Goal: Information Seeking & Learning: Compare options

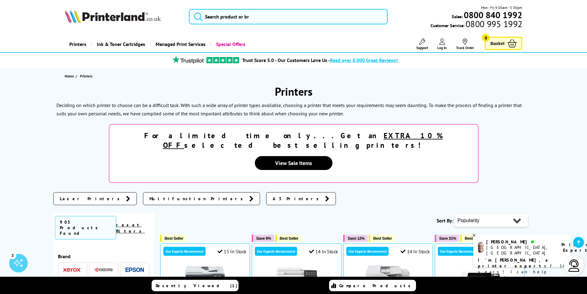
scroll to position [123, 0]
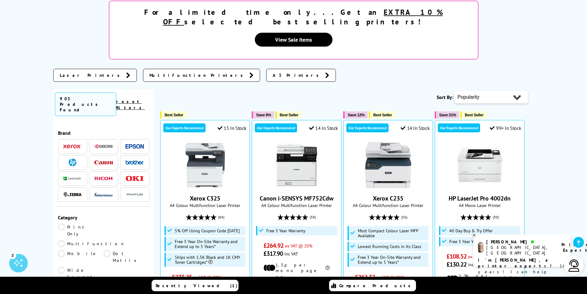
click at [135, 144] on img at bounding box center [134, 146] width 18 height 5
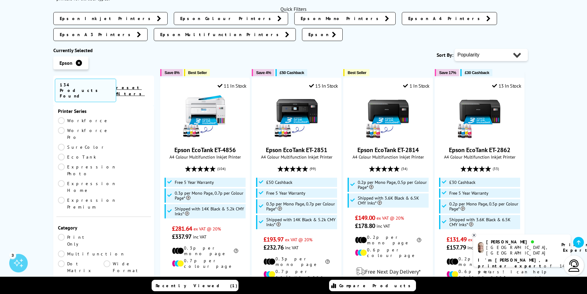
scroll to position [123, 0]
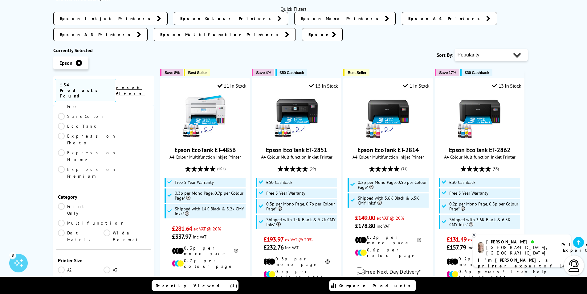
click at [108, 266] on link "A3" at bounding box center [126, 269] width 46 height 7
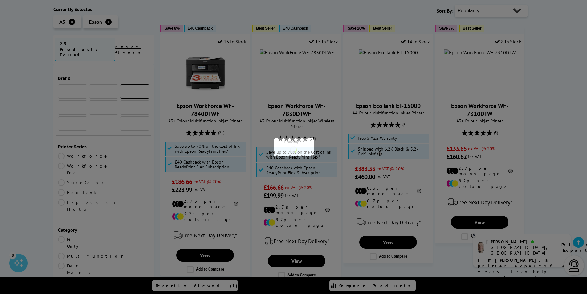
scroll to position [123, 0]
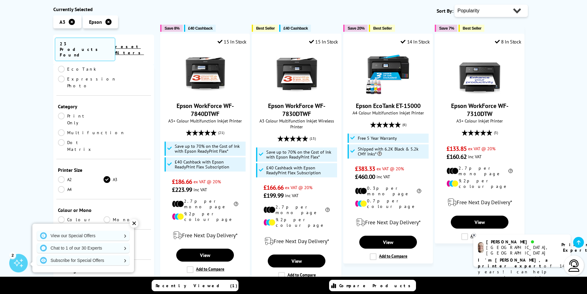
click at [136, 222] on div "✕" at bounding box center [134, 223] width 9 height 9
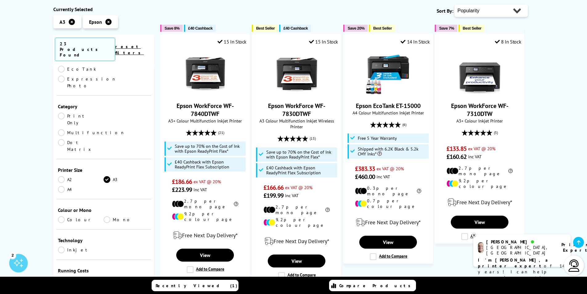
click at [63, 216] on link "Colour" at bounding box center [81, 219] width 46 height 7
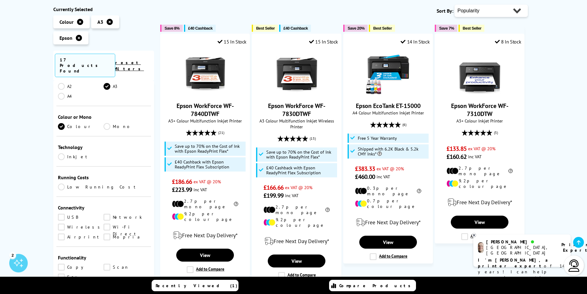
scroll to position [277, 0]
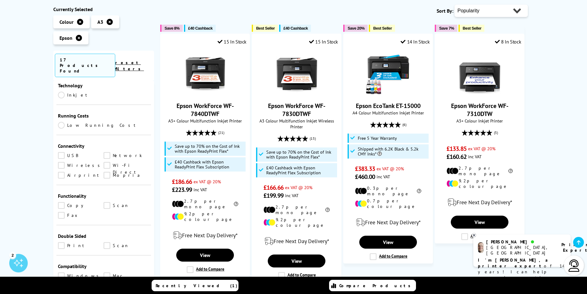
click at [105, 242] on link "Scan" at bounding box center [126, 245] width 46 height 7
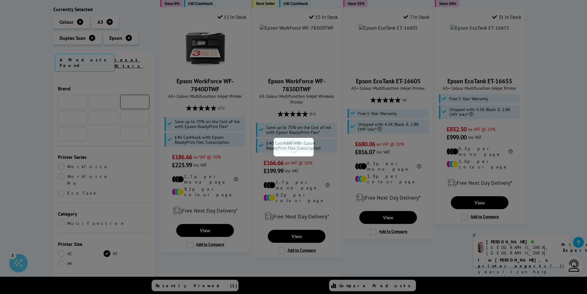
scroll to position [277, 0]
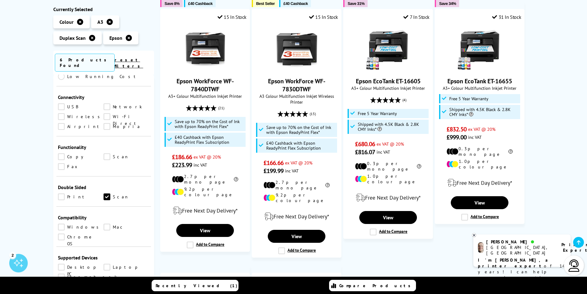
click at [59, 193] on link "Print" at bounding box center [81, 196] width 46 height 7
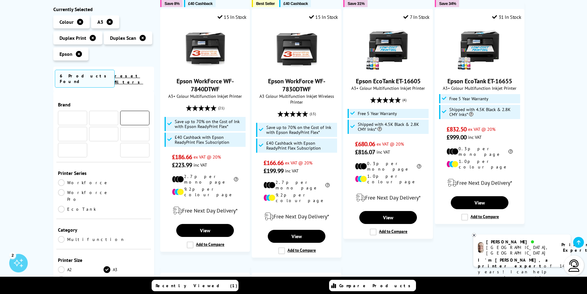
scroll to position [277, 0]
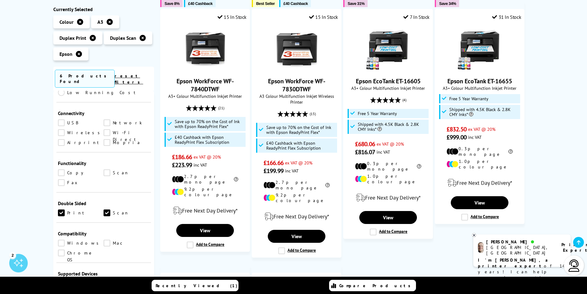
click at [107, 169] on link "Scan" at bounding box center [126, 172] width 46 height 7
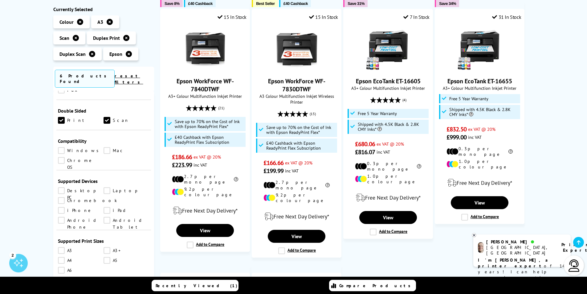
click at [61, 257] on link "A4" at bounding box center [81, 260] width 46 height 7
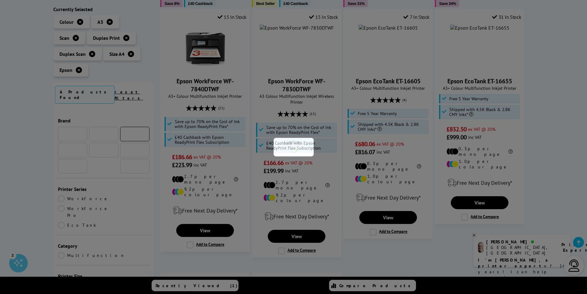
scroll to position [370, 0]
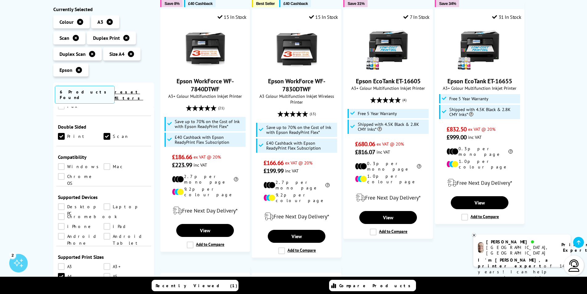
click at [63, 263] on link "A3" at bounding box center [81, 266] width 46 height 7
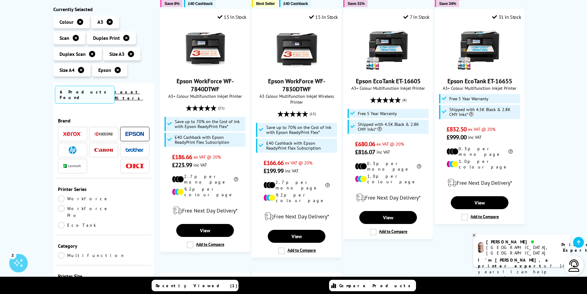
scroll to position [62, 0]
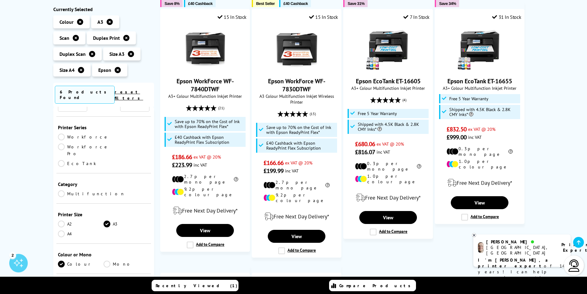
click at [108, 220] on link "A3" at bounding box center [126, 223] width 46 height 7
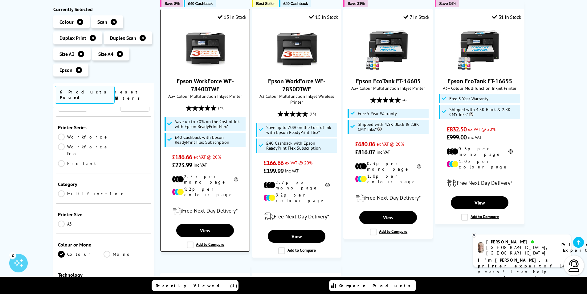
scroll to position [154, 0]
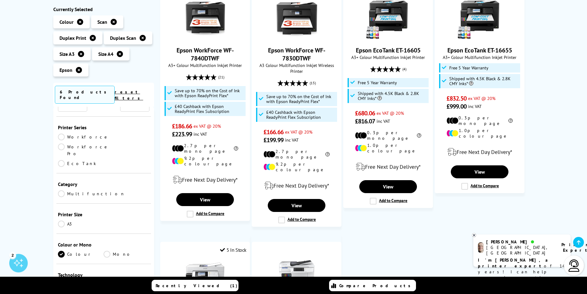
click at [62, 160] on link "EcoTank" at bounding box center [81, 163] width 46 height 7
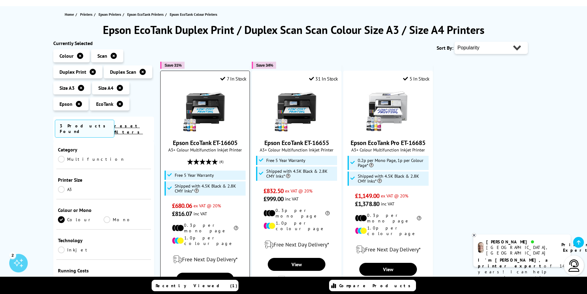
scroll to position [92, 0]
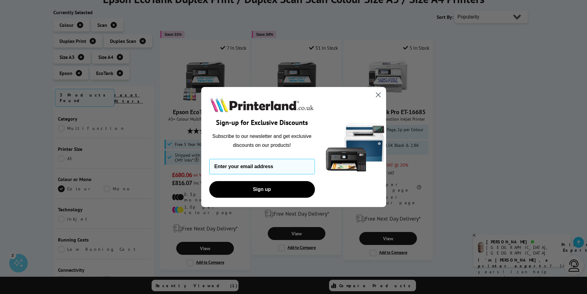
click at [378, 95] on circle "Close dialog" at bounding box center [378, 95] width 10 height 10
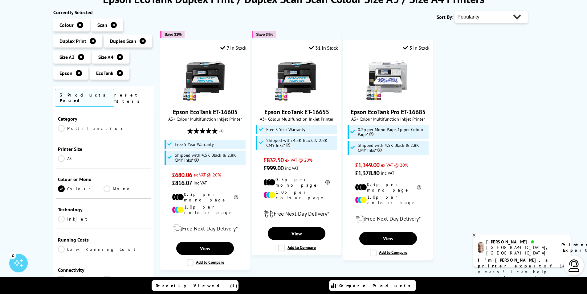
scroll to position [0, 0]
